Goal: Information Seeking & Learning: Find specific fact

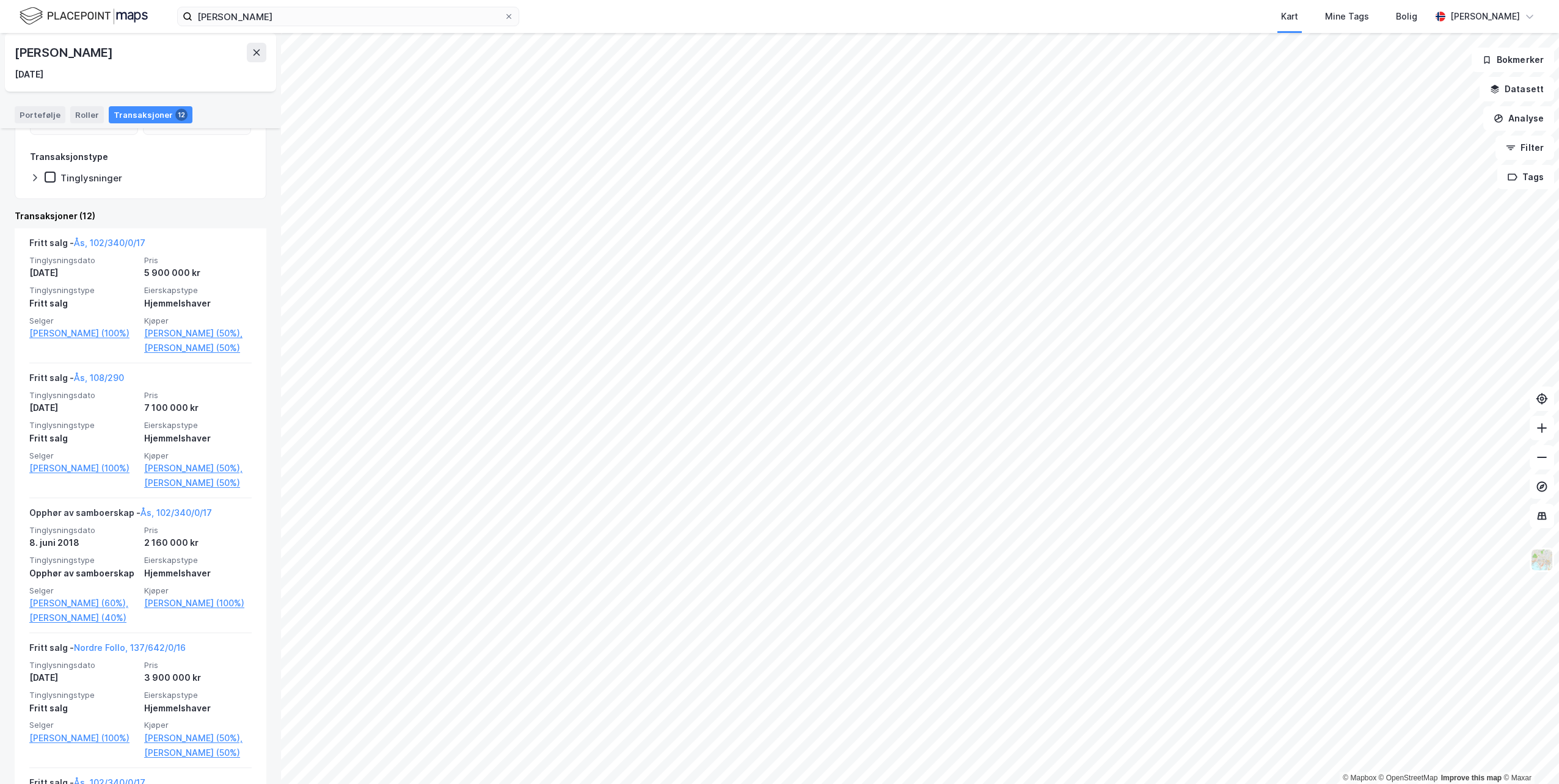
scroll to position [183, 0]
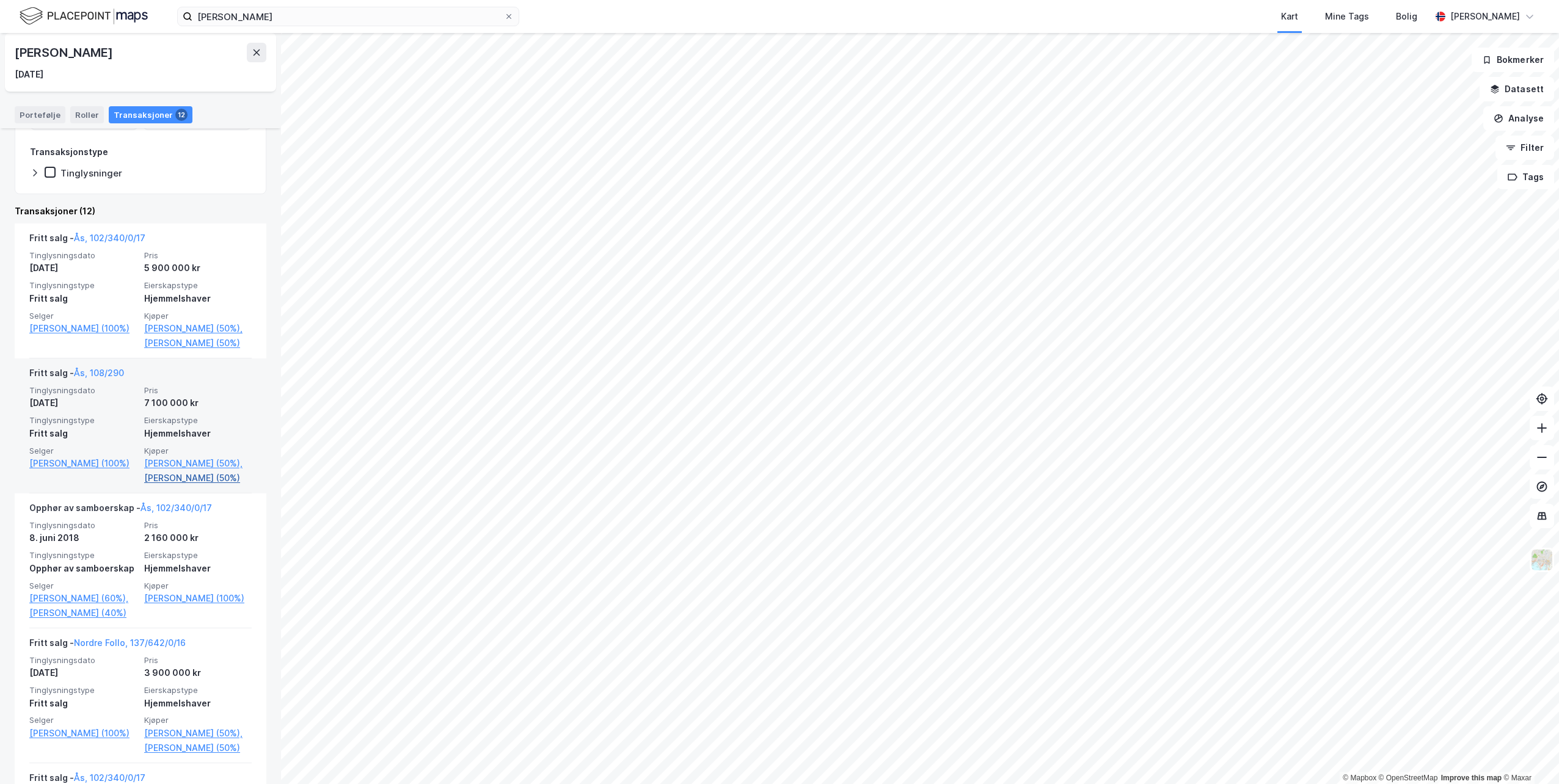
click at [184, 485] on link "[PERSON_NAME] (50%)" at bounding box center [197, 478] width 107 height 15
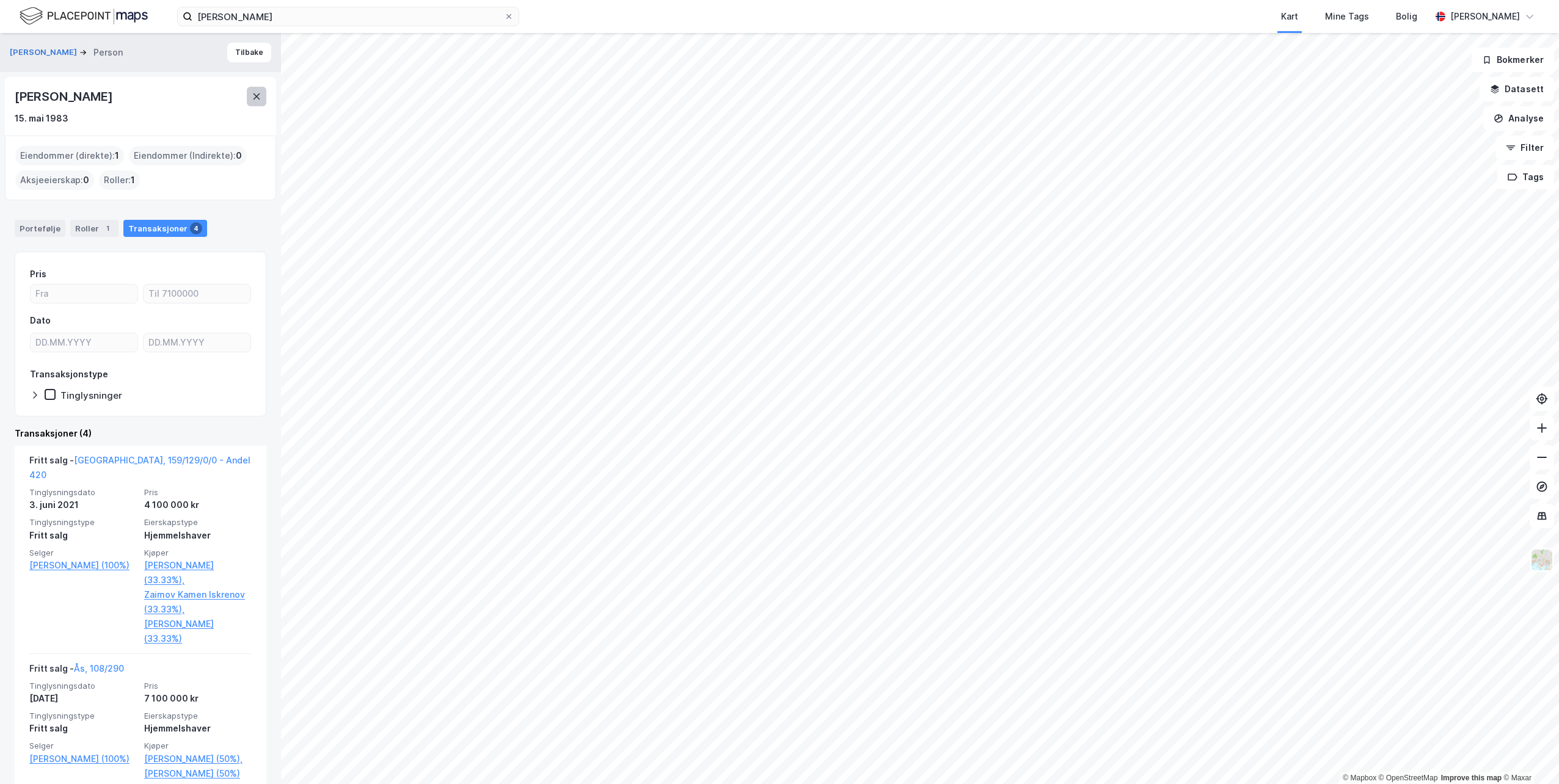
click at [259, 104] on button at bounding box center [257, 97] width 20 height 20
